Goal: Navigation & Orientation: Find specific page/section

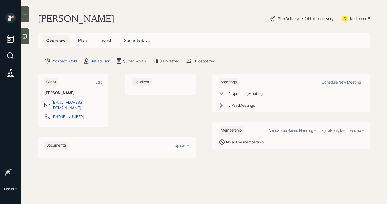
click at [28, 37] on div at bounding box center [25, 36] width 8 height 16
